Goal: Task Accomplishment & Management: Use online tool/utility

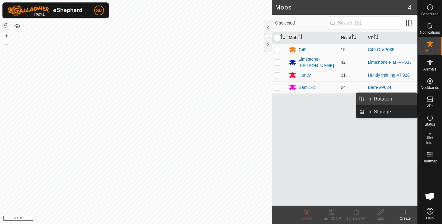
click at [392, 99] on link "In Rotation" at bounding box center [391, 99] width 53 height 12
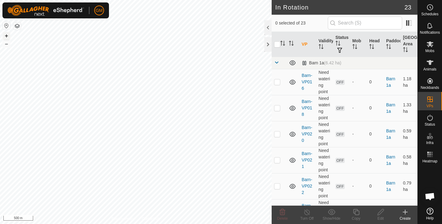
click at [7, 36] on button "+" at bounding box center [6, 35] width 7 height 7
click at [5, 35] on button "+" at bounding box center [6, 35] width 7 height 7
checkbox input "true"
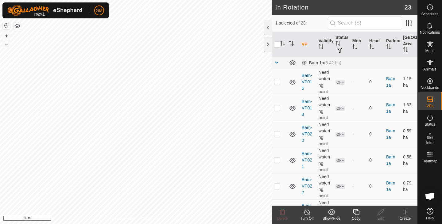
click at [355, 215] on icon at bounding box center [356, 212] width 8 height 7
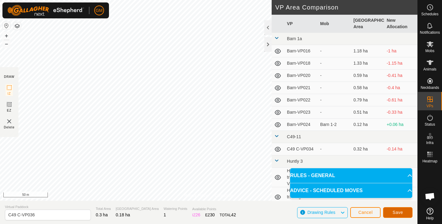
click at [398, 215] on span "Save" at bounding box center [398, 212] width 10 height 5
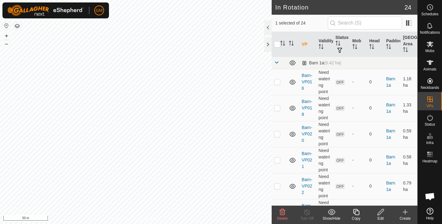
click at [281, 213] on icon at bounding box center [282, 212] width 7 height 7
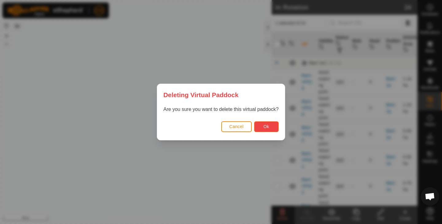
click at [265, 127] on span "Ok" at bounding box center [266, 126] width 6 height 5
checkbox input "false"
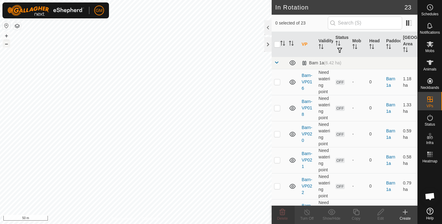
click at [8, 47] on button "–" at bounding box center [6, 43] width 7 height 7
click at [6, 45] on button "–" at bounding box center [6, 43] width 7 height 7
click at [7, 36] on button "+" at bounding box center [6, 35] width 7 height 7
checkbox input "true"
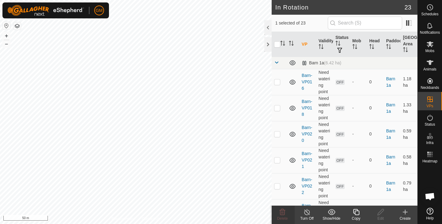
click at [356, 213] on icon at bounding box center [356, 212] width 8 height 7
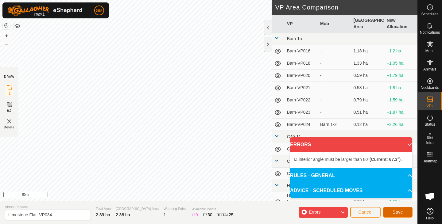
click at [391, 212] on button "Save" at bounding box center [397, 212] width 29 height 11
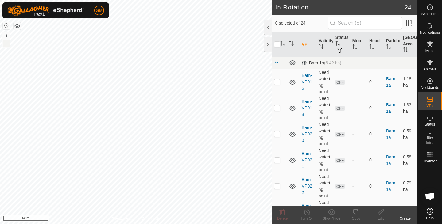
click at [6, 46] on button "–" at bounding box center [6, 43] width 7 height 7
click at [7, 35] on button "+" at bounding box center [6, 35] width 7 height 7
checkbox input "true"
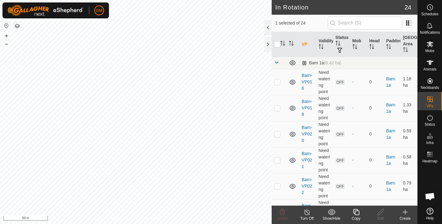
click at [356, 216] on icon at bounding box center [356, 212] width 8 height 7
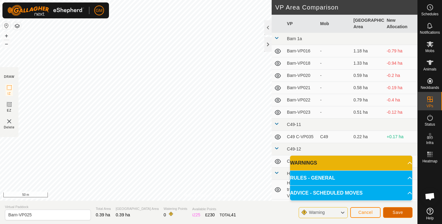
click at [394, 211] on span "Save" at bounding box center [398, 212] width 10 height 5
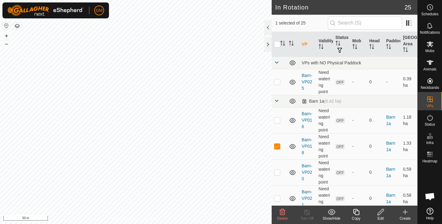
click at [282, 212] on icon at bounding box center [282, 212] width 7 height 7
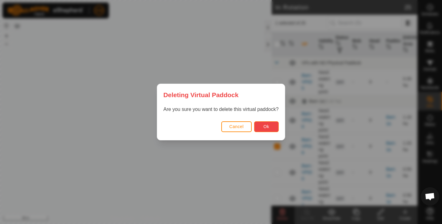
click at [266, 128] on span "Ok" at bounding box center [266, 126] width 6 height 5
checkbox input "false"
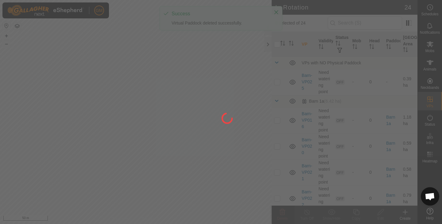
click at [104, 138] on div "GM Schedules Notifications Mobs Animals Neckbands VPs Status Infra Heatmap Help…" at bounding box center [221, 112] width 442 height 224
checkbox input "true"
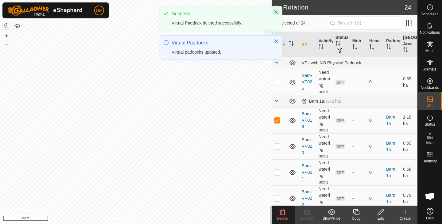
click at [282, 213] on icon at bounding box center [283, 212] width 6 height 6
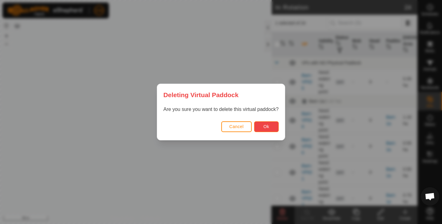
click at [263, 126] on button "Ok" at bounding box center [266, 127] width 25 height 11
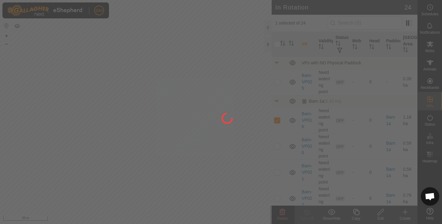
checkbox input "false"
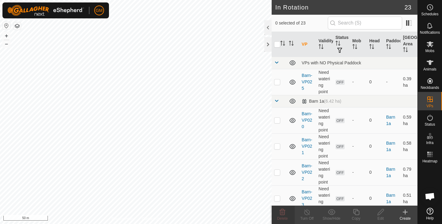
checkbox input "true"
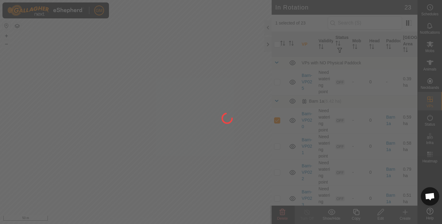
click at [281, 210] on div at bounding box center [221, 112] width 442 height 224
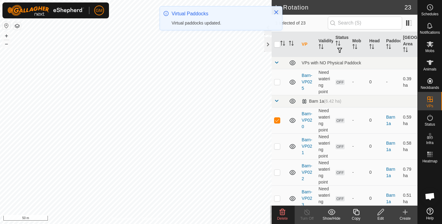
click at [284, 214] on icon at bounding box center [282, 212] width 7 height 7
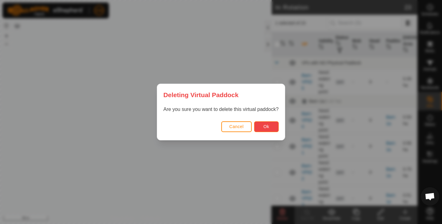
click at [263, 124] on button "Ok" at bounding box center [266, 127] width 25 height 11
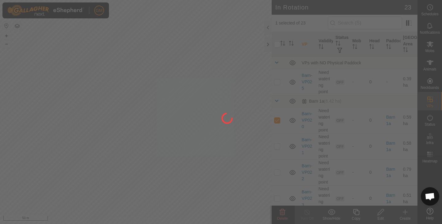
checkbox input "false"
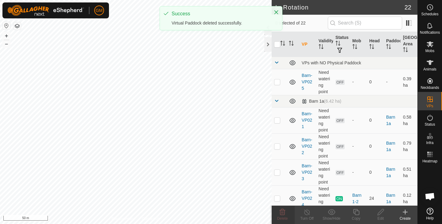
checkbox input "true"
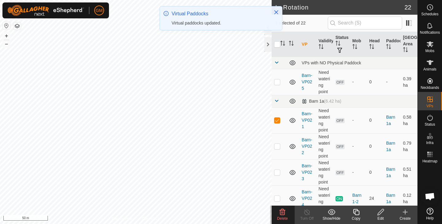
click at [282, 214] on icon at bounding box center [282, 212] width 7 height 7
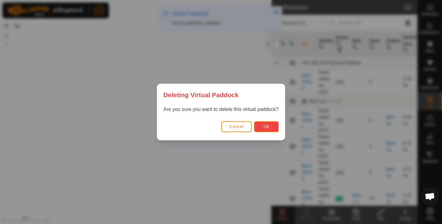
click at [264, 125] on span "Ok" at bounding box center [266, 126] width 6 height 5
checkbox input "false"
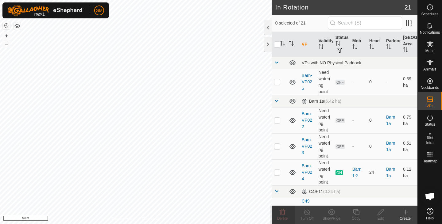
checkbox input "true"
click at [281, 215] on icon at bounding box center [282, 212] width 7 height 7
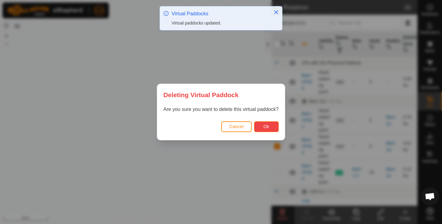
click at [264, 129] on span "Ok" at bounding box center [266, 126] width 6 height 5
checkbox input "false"
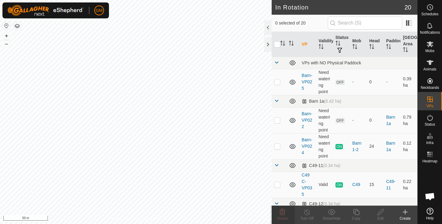
checkbox input "true"
click at [281, 214] on icon at bounding box center [282, 212] width 7 height 7
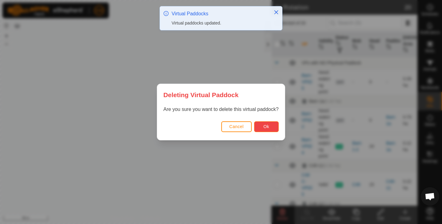
click at [265, 125] on span "Ok" at bounding box center [266, 126] width 6 height 5
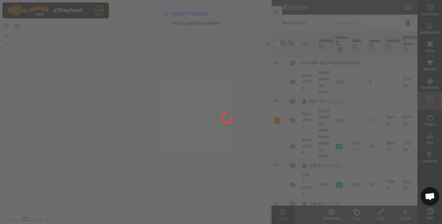
checkbox input "false"
click at [132, 158] on div at bounding box center [221, 112] width 442 height 224
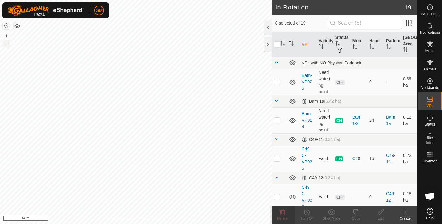
click at [4, 45] on button "–" at bounding box center [6, 43] width 7 height 7
click at [8, 36] on button "+" at bounding box center [6, 35] width 7 height 7
checkbox input "true"
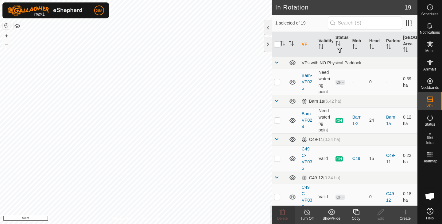
click at [358, 214] on icon at bounding box center [356, 212] width 8 height 7
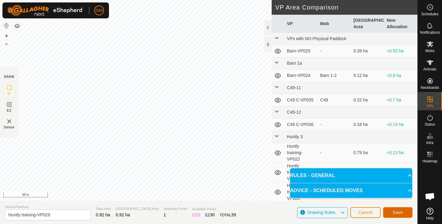
click at [394, 211] on span "Save" at bounding box center [398, 212] width 10 height 5
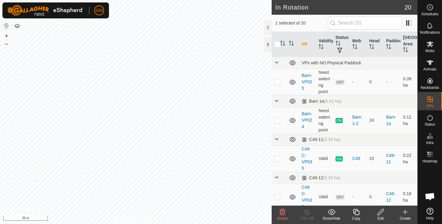
click at [285, 213] on icon at bounding box center [283, 212] width 6 height 6
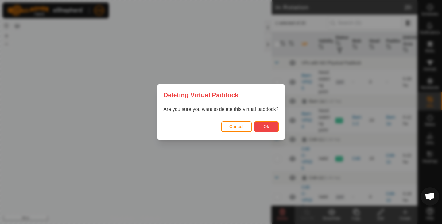
click at [263, 126] on button "Ok" at bounding box center [266, 127] width 25 height 11
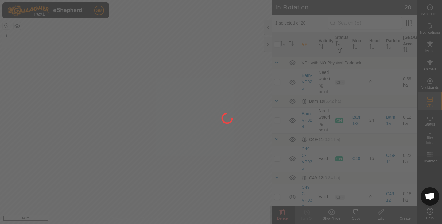
checkbox input "false"
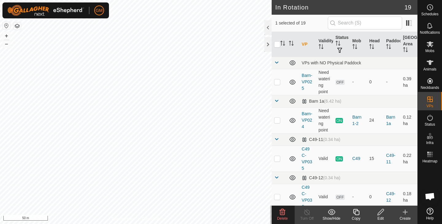
click at [280, 212] on icon at bounding box center [283, 212] width 6 height 6
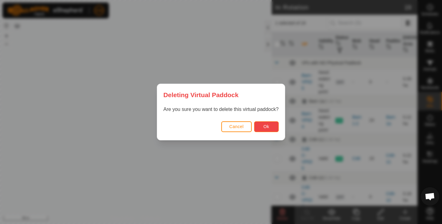
click at [259, 127] on button "Ok" at bounding box center [266, 127] width 25 height 11
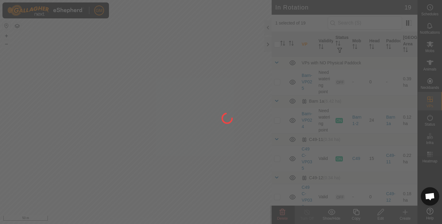
checkbox input "false"
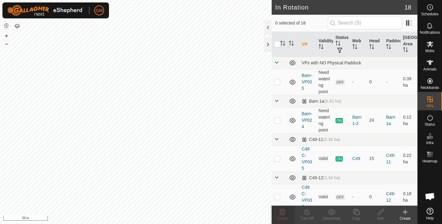
checkbox input "true"
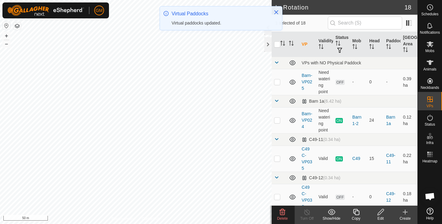
click at [285, 213] on icon at bounding box center [283, 212] width 6 height 6
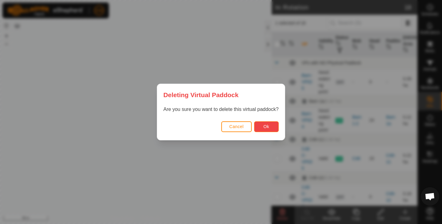
click at [271, 123] on button "Ok" at bounding box center [266, 127] width 25 height 11
checkbox input "false"
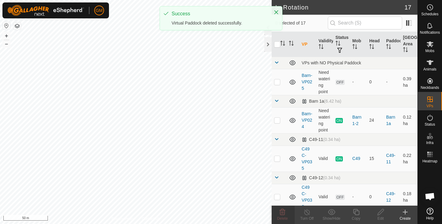
checkbox input "true"
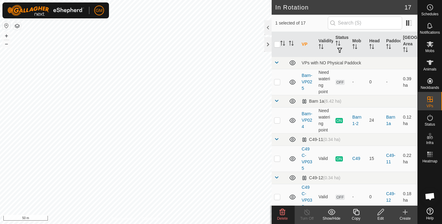
click at [282, 214] on icon at bounding box center [282, 212] width 7 height 7
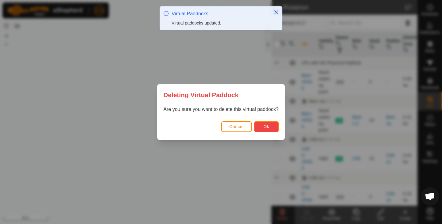
click at [262, 127] on button "Ok" at bounding box center [266, 127] width 25 height 11
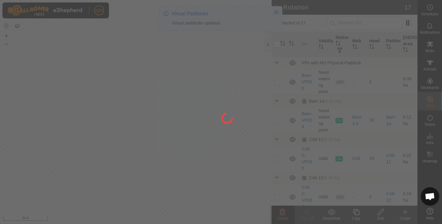
checkbox input "false"
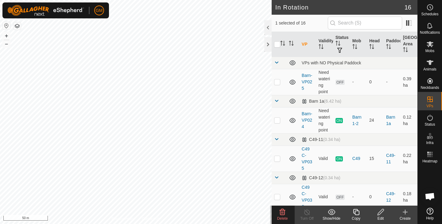
click at [282, 212] on icon at bounding box center [282, 212] width 7 height 7
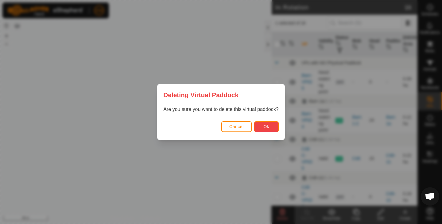
click at [268, 129] on span "Ok" at bounding box center [266, 126] width 6 height 5
checkbox input "false"
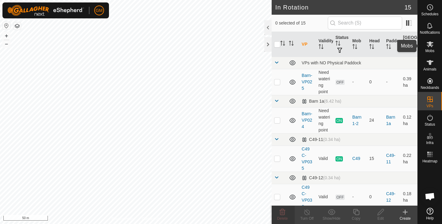
click at [428, 46] on icon at bounding box center [430, 44] width 7 height 6
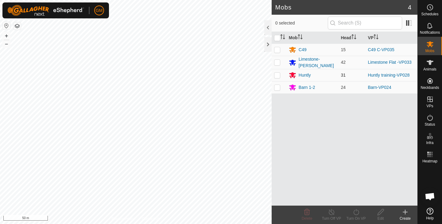
click at [277, 75] on p-checkbox at bounding box center [277, 75] width 6 height 5
checkbox input "true"
click at [356, 211] on icon at bounding box center [356, 212] width 8 height 7
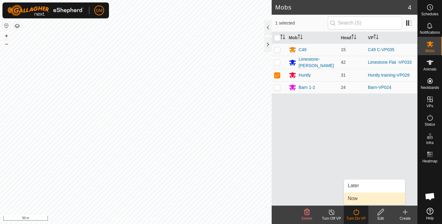
click at [357, 197] on link "Now" at bounding box center [374, 199] width 61 height 12
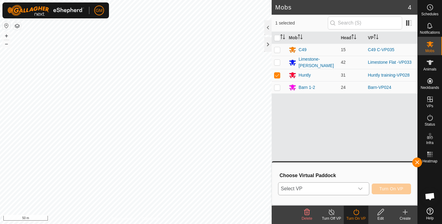
click at [359, 189] on icon "dropdown trigger" at bounding box center [360, 189] width 4 height 2
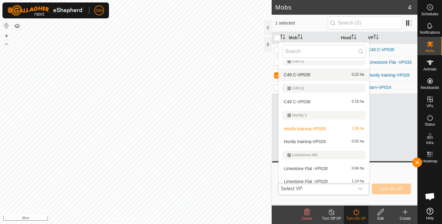
scroll to position [60, 0]
click at [324, 141] on li "Huntly training-VP029 0.92 ha" at bounding box center [324, 141] width 91 height 12
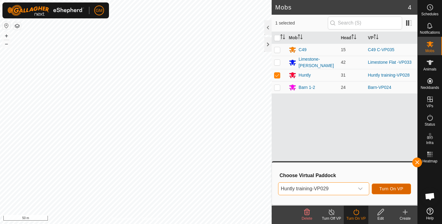
click at [381, 189] on span "Turn On VP" at bounding box center [392, 189] width 24 height 5
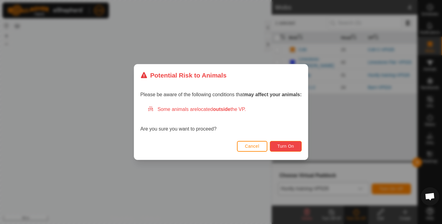
click at [293, 145] on span "Turn On" at bounding box center [286, 146] width 17 height 5
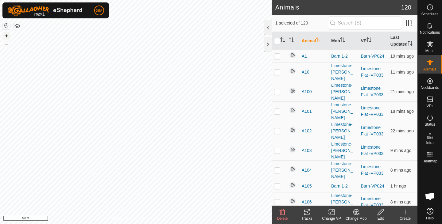
click at [7, 37] on button "+" at bounding box center [6, 35] width 7 height 7
click at [8, 37] on button "+" at bounding box center [6, 35] width 7 height 7
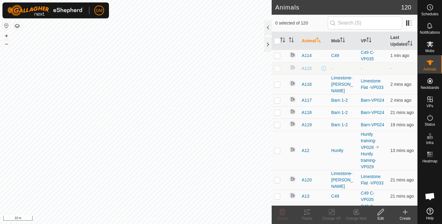
scroll to position [328, 0]
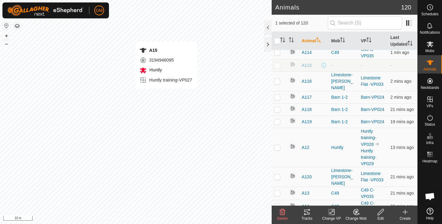
checkbox input "false"
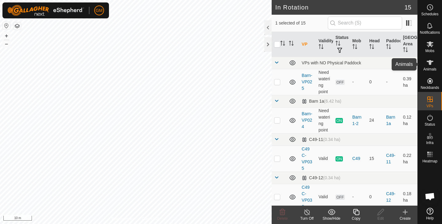
click at [426, 64] on es-animals-svg-icon at bounding box center [430, 63] width 11 height 10
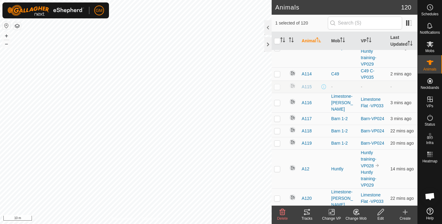
scroll to position [316, 0]
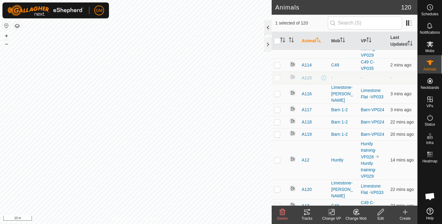
click at [267, 29] on div at bounding box center [267, 27] width 7 height 15
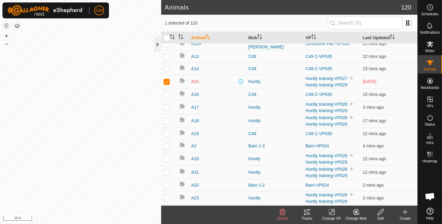
click at [157, 44] on div at bounding box center [157, 44] width 7 height 15
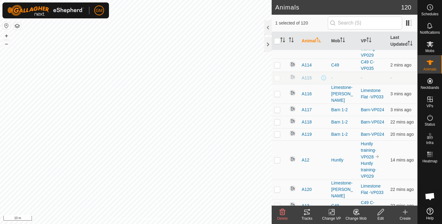
checkbox input "false"
click at [7, 45] on button "–" at bounding box center [6, 43] width 7 height 7
click at [9, 46] on button "–" at bounding box center [6, 43] width 7 height 7
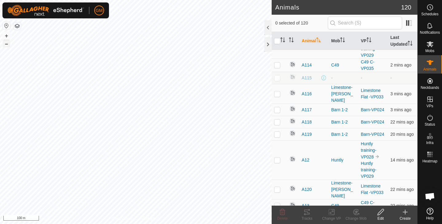
click at [9, 46] on button "–" at bounding box center [6, 43] width 7 height 7
click at [430, 45] on icon at bounding box center [430, 44] width 7 height 6
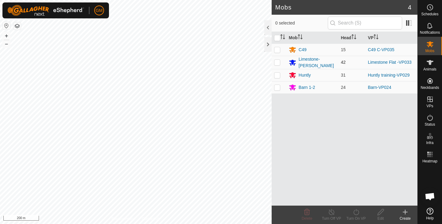
click at [278, 61] on p-checkbox at bounding box center [277, 62] width 6 height 5
checkbox input "true"
click at [355, 212] on icon at bounding box center [356, 212] width 8 height 7
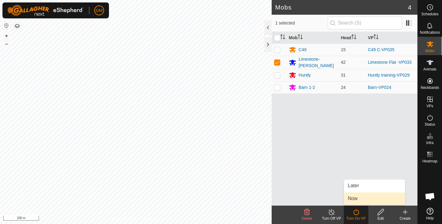
click at [355, 200] on link "Now" at bounding box center [374, 199] width 61 height 12
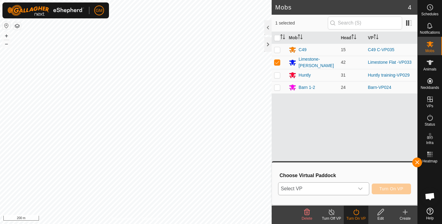
click at [362, 189] on icon "dropdown trigger" at bounding box center [360, 189] width 4 height 2
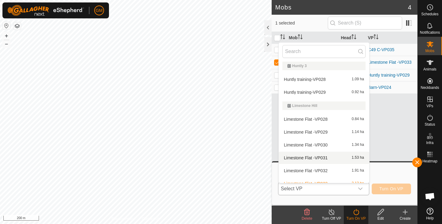
scroll to position [183, 0]
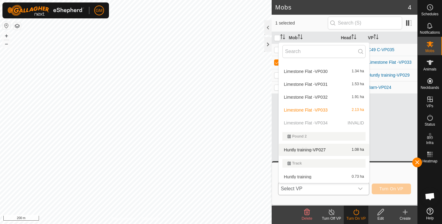
click at [320, 121] on p-selectitem "Limestone Flat -VP034 INVALID" at bounding box center [324, 123] width 91 height 12
click at [305, 121] on p-selectitem "Limestone Flat -VP034 INVALID" at bounding box center [324, 123] width 91 height 12
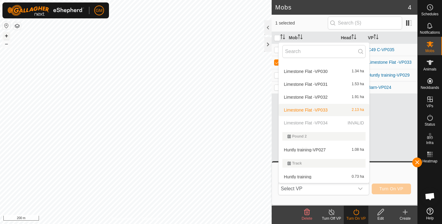
click at [7, 36] on button "+" at bounding box center [6, 35] width 7 height 7
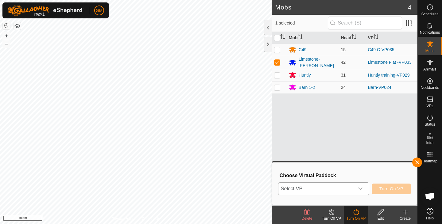
click at [361, 188] on icon "dropdown trigger" at bounding box center [360, 189] width 5 height 5
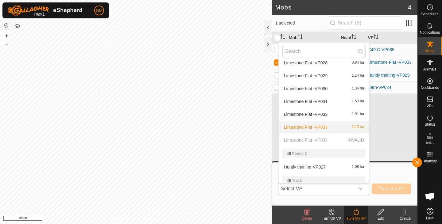
scroll to position [168, 0]
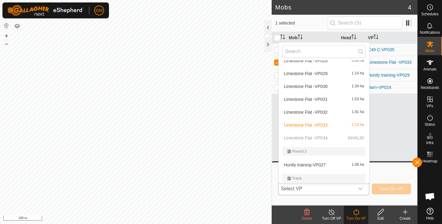
click at [309, 136] on p-selectitem "Limestone Flat -VP034 INVALID" at bounding box center [324, 138] width 91 height 12
click at [305, 137] on p-selectitem "Limestone Flat -VP034 INVALID" at bounding box center [324, 138] width 91 height 12
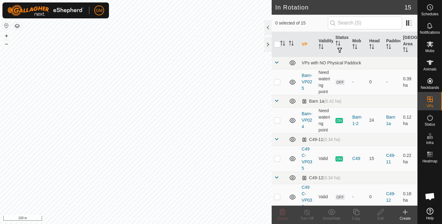
checkbox input "true"
click at [383, 214] on icon at bounding box center [381, 212] width 8 height 7
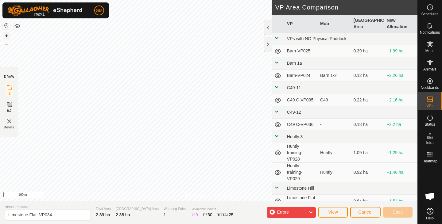
click at [7, 35] on button "+" at bounding box center [6, 35] width 7 height 7
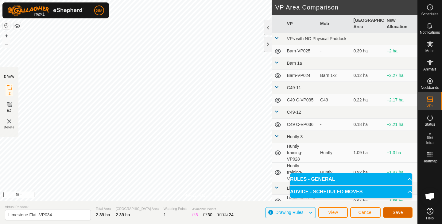
click at [395, 211] on span "Save" at bounding box center [398, 212] width 10 height 5
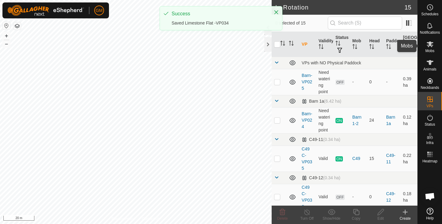
click at [430, 43] on icon at bounding box center [430, 44] width 7 height 6
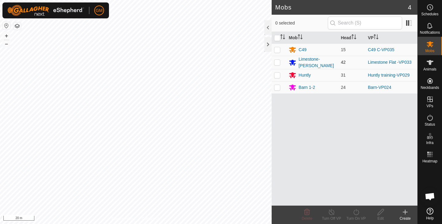
click at [277, 64] on p-checkbox at bounding box center [277, 62] width 6 height 5
checkbox input "true"
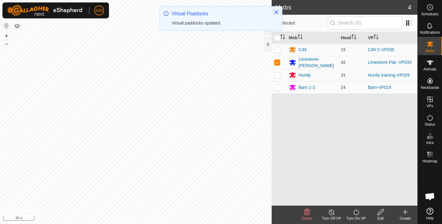
click at [357, 216] on icon at bounding box center [356, 212] width 8 height 7
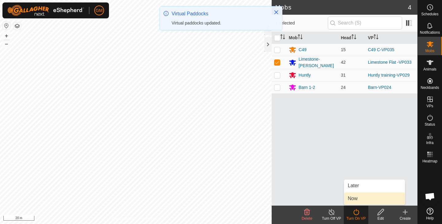
click at [354, 197] on span "Now" at bounding box center [353, 198] width 10 height 7
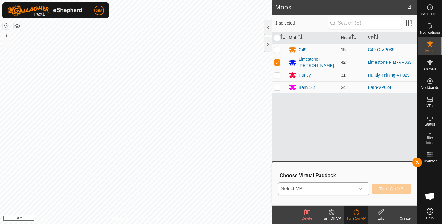
click at [362, 190] on icon "dropdown trigger" at bounding box center [360, 189] width 5 height 5
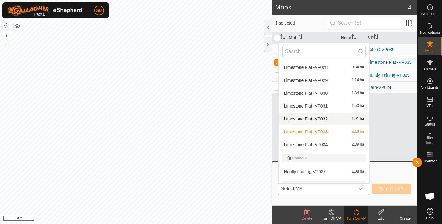
scroll to position [162, 0]
click at [320, 142] on li "Limestone Flat -VP034 2.39 ha" at bounding box center [324, 144] width 91 height 12
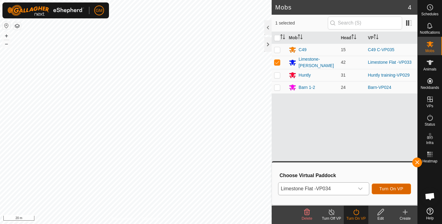
click at [384, 187] on span "Turn On VP" at bounding box center [392, 189] width 24 height 5
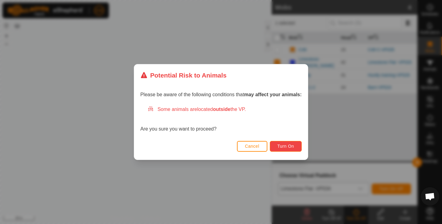
click at [289, 147] on span "Turn On" at bounding box center [286, 146] width 17 height 5
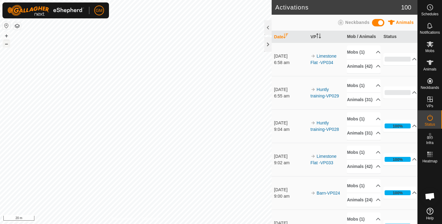
click at [9, 44] on button "–" at bounding box center [6, 43] width 7 height 7
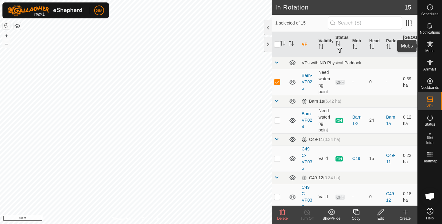
click at [430, 45] on icon at bounding box center [430, 44] width 7 height 6
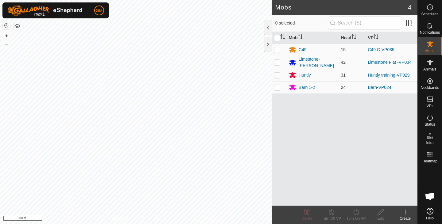
click at [277, 87] on p-checkbox at bounding box center [277, 87] width 6 height 5
checkbox input "true"
click at [357, 214] on icon at bounding box center [356, 212] width 8 height 7
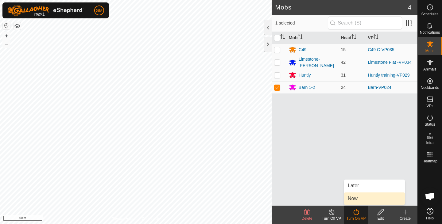
click at [355, 201] on link "Now" at bounding box center [374, 199] width 61 height 12
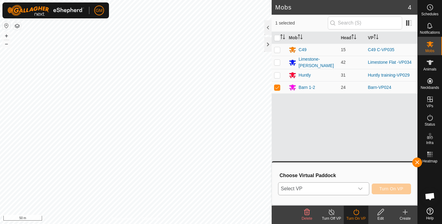
click at [361, 190] on icon "dropdown trigger" at bounding box center [360, 189] width 5 height 5
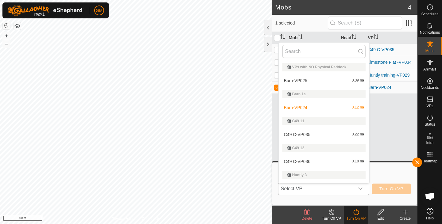
click at [314, 80] on li "Barn-VP025 0.39 ha" at bounding box center [324, 81] width 91 height 12
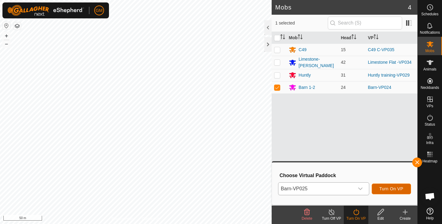
click at [383, 185] on button "Turn On VP" at bounding box center [391, 189] width 39 height 11
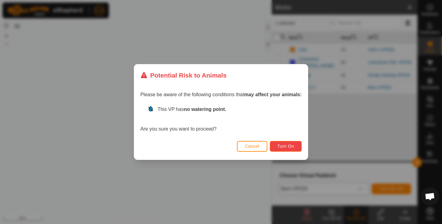
click at [285, 148] on span "Turn On" at bounding box center [286, 146] width 17 height 5
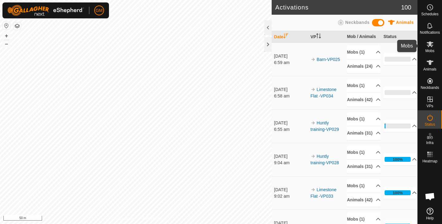
click at [428, 43] on icon at bounding box center [430, 44] width 7 height 6
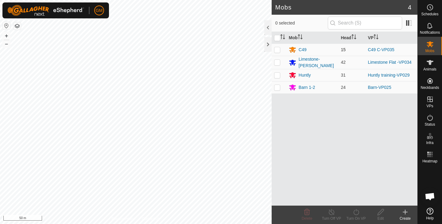
click at [281, 50] on td at bounding box center [279, 50] width 15 height 12
checkbox input "true"
click at [357, 211] on icon at bounding box center [356, 212] width 8 height 7
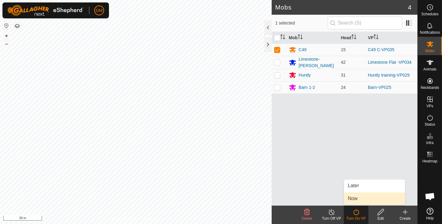
click at [354, 198] on link "Now" at bounding box center [374, 199] width 61 height 12
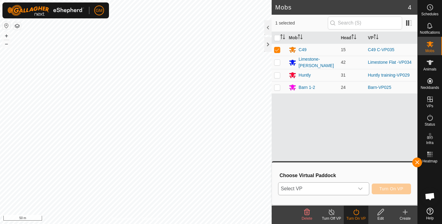
click at [362, 189] on icon "dropdown trigger" at bounding box center [360, 189] width 4 height 2
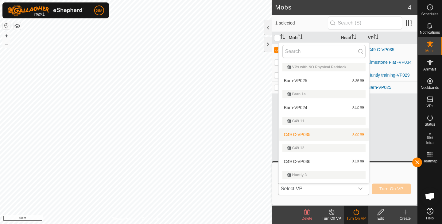
click at [322, 135] on li "C49 C-VP035 0.22 ha" at bounding box center [324, 135] width 91 height 12
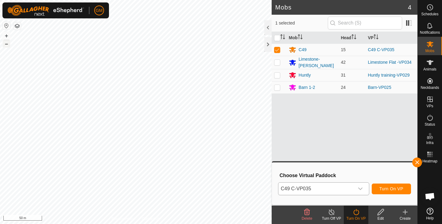
click at [7, 45] on button "–" at bounding box center [6, 43] width 7 height 7
click at [7, 36] on button "+" at bounding box center [6, 35] width 7 height 7
click at [6, 34] on button "+" at bounding box center [6, 35] width 7 height 7
click at [361, 189] on icon "dropdown trigger" at bounding box center [360, 189] width 4 height 2
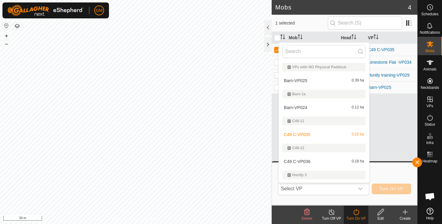
scroll to position [12, 0]
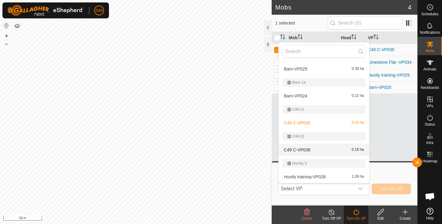
click at [340, 152] on div "C49 C-VP036 0.18 ha" at bounding box center [323, 149] width 83 height 7
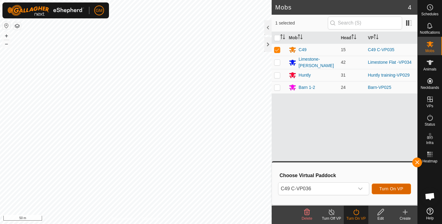
click at [382, 189] on span "Turn On VP" at bounding box center [392, 189] width 24 height 5
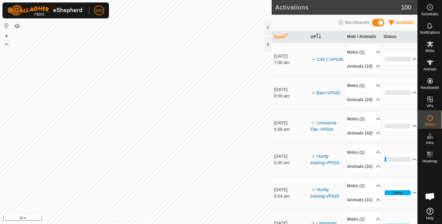
click at [5, 46] on button "–" at bounding box center [6, 43] width 7 height 7
click at [406, 166] on p-accordion-header "6%" at bounding box center [400, 160] width 33 height 12
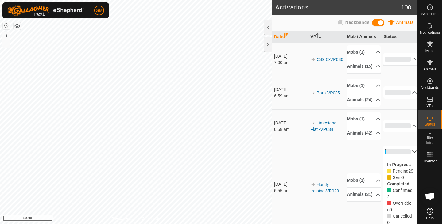
drag, startPoint x: 407, startPoint y: 171, endPoint x: 398, endPoint y: 173, distance: 9.6
click at [398, 158] on p-accordion-header "6%" at bounding box center [400, 152] width 33 height 12
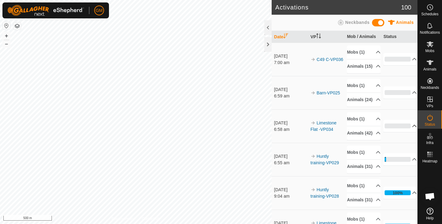
click at [407, 132] on p-accordion-header "0%" at bounding box center [400, 126] width 33 height 12
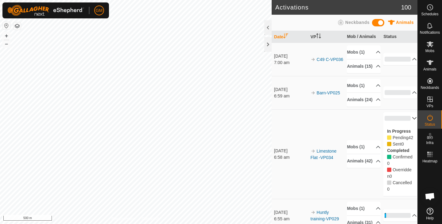
click at [407, 141] on div "In Progress Pending 42 Sent 0 Completed Confirmed 0 Overridden 0 Cancelled 0" at bounding box center [400, 161] width 33 height 72
click at [405, 125] on p-accordion-header "0%" at bounding box center [400, 118] width 33 height 12
